Goal: Connect with others: Connect with others

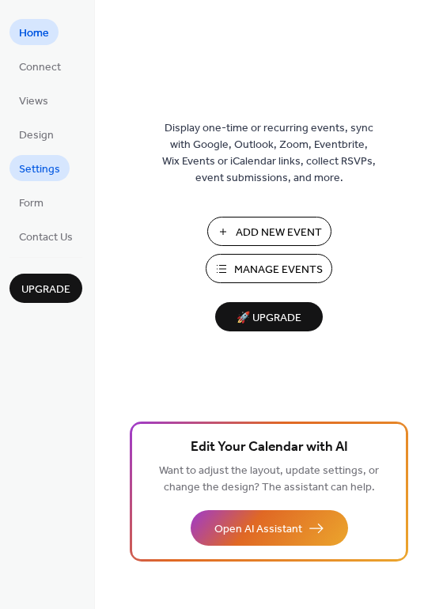
click at [39, 172] on span "Settings" at bounding box center [39, 169] width 41 height 17
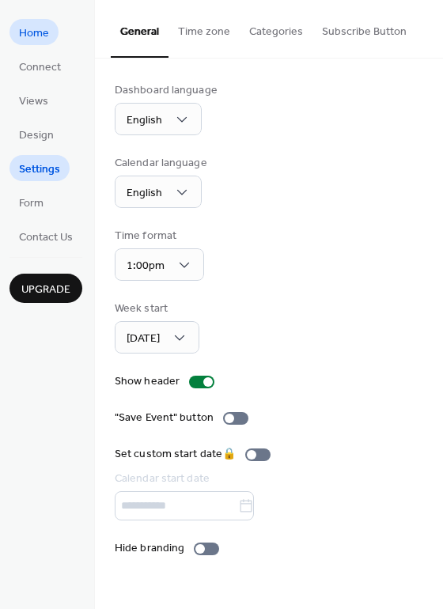
click at [31, 31] on span "Home" at bounding box center [34, 33] width 30 height 17
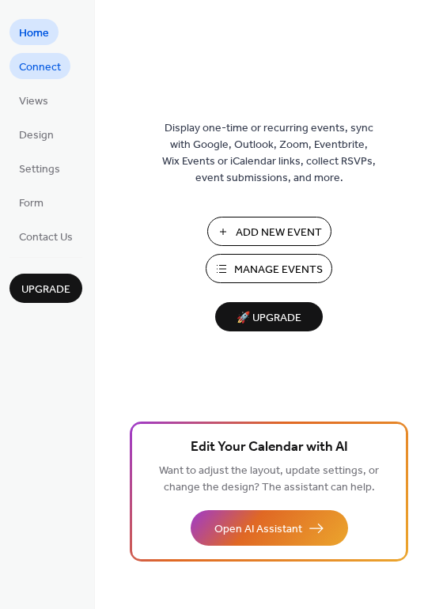
click at [32, 70] on span "Connect" at bounding box center [40, 67] width 42 height 17
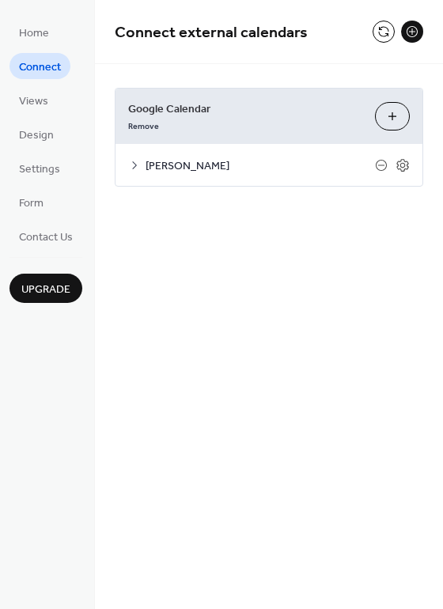
click at [389, 163] on div at bounding box center [392, 165] width 35 height 14
click at [372, 166] on span "[PERSON_NAME]" at bounding box center [259, 166] width 229 height 17
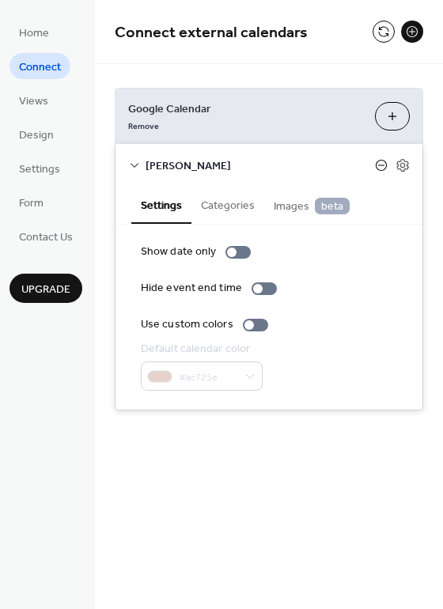
click at [380, 166] on icon at bounding box center [381, 165] width 13 height 13
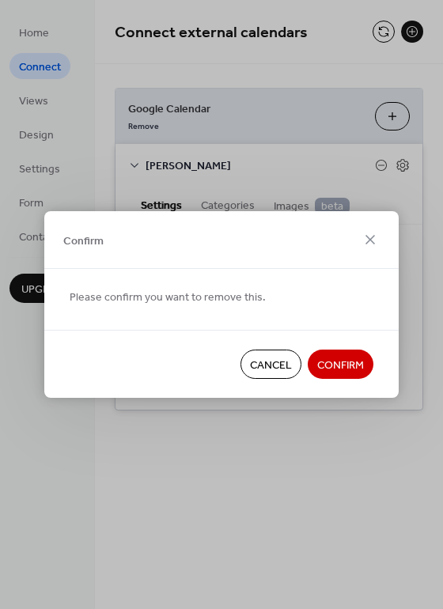
click at [362, 361] on span "Confirm" at bounding box center [340, 365] width 47 height 17
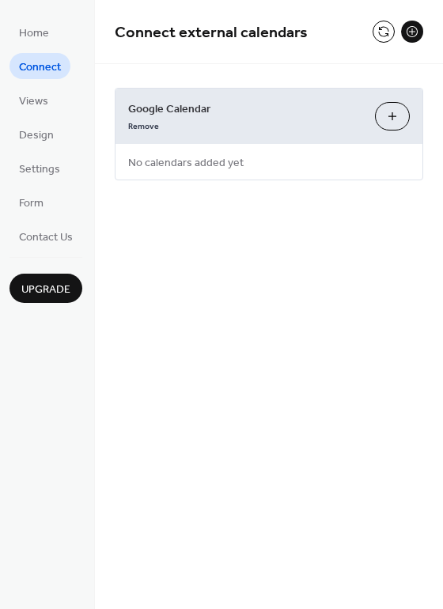
click at [391, 119] on button "Choose Calendars" at bounding box center [392, 116] width 35 height 28
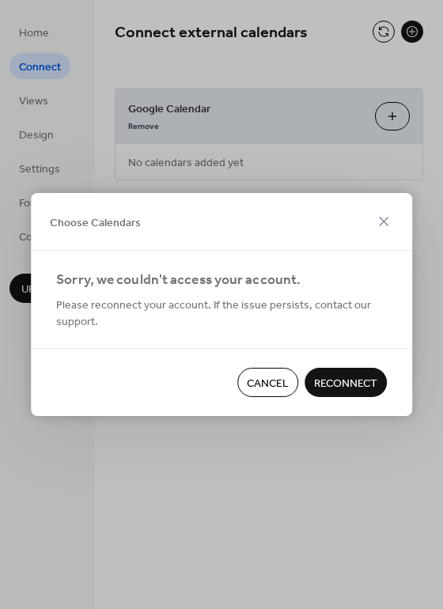
click at [316, 383] on span "Reconnect" at bounding box center [345, 384] width 63 height 17
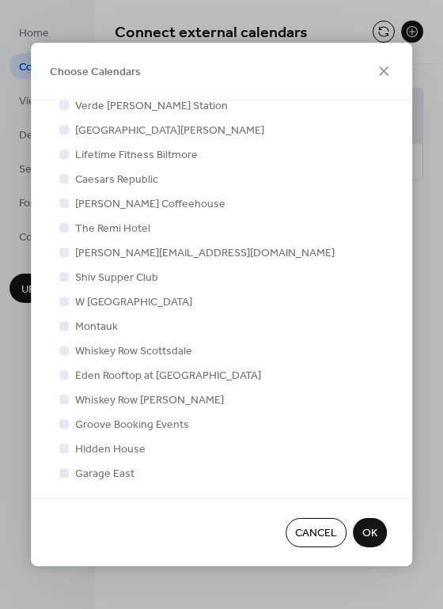
scroll to position [490, 0]
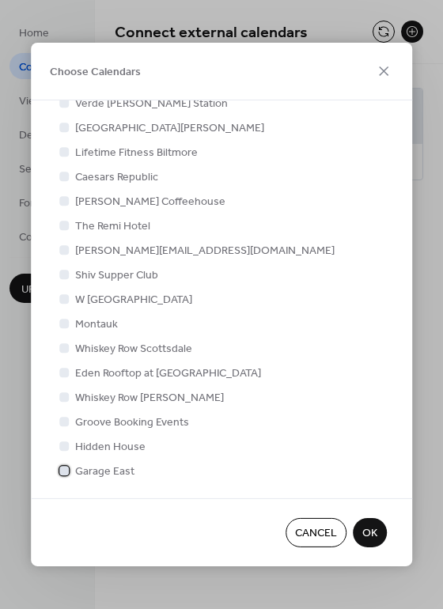
click at [66, 470] on div at bounding box center [63, 470] width 9 height 9
click at [373, 536] on span "OK" at bounding box center [369, 534] width 15 height 17
